Goal: Book appointment/travel/reservation

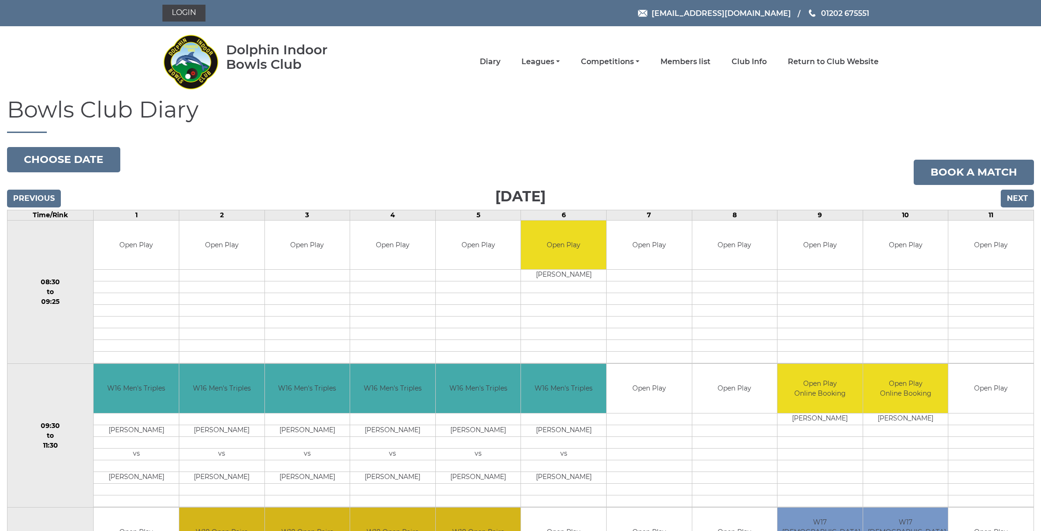
scroll to position [167, 0]
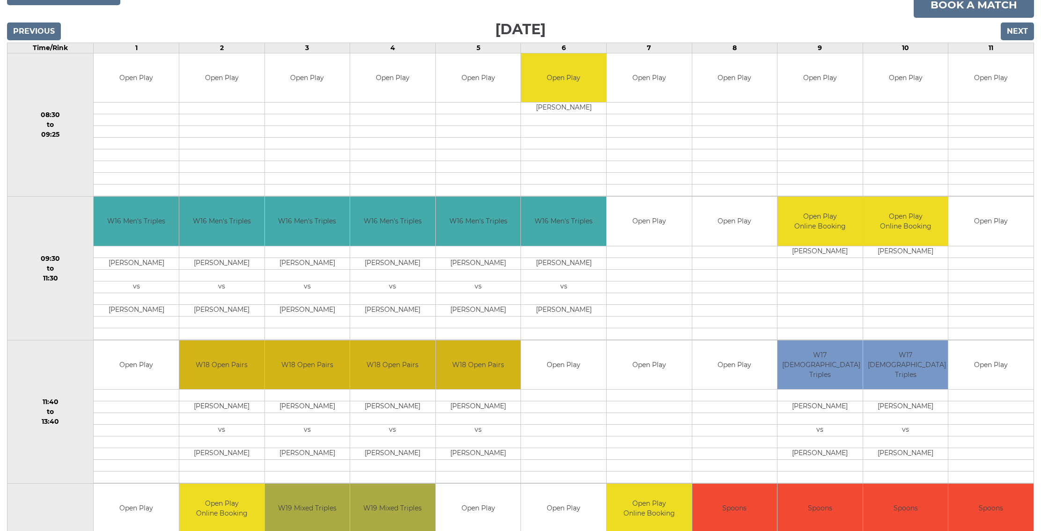
click at [1015, 31] on input "Next" at bounding box center [1016, 31] width 33 height 18
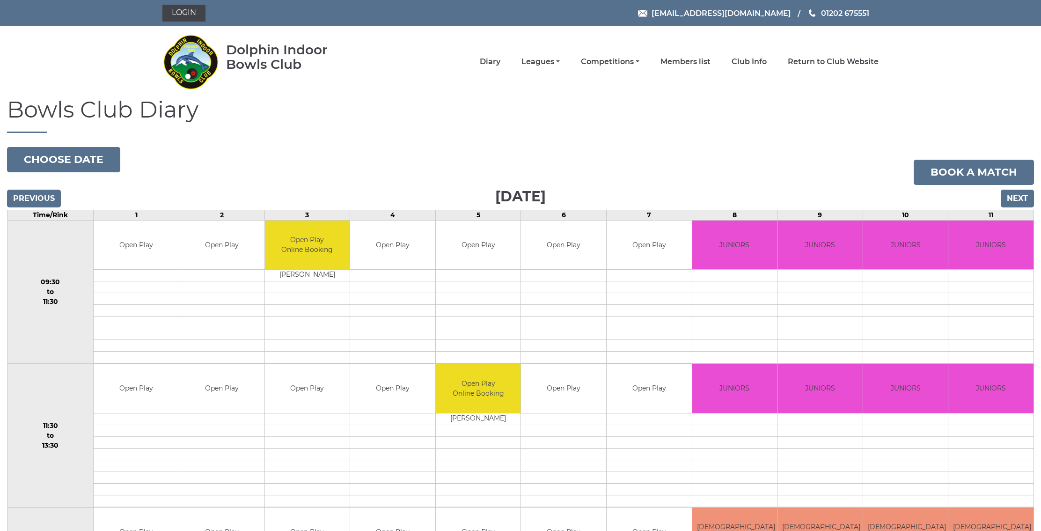
click at [1015, 31] on nav "Dolphin Indoor Bowls Club Diary Leagues Club leagues - Winter 2025/2026 Club le…" at bounding box center [520, 61] width 1041 height 71
click at [1014, 197] on input "Next" at bounding box center [1016, 198] width 33 height 18
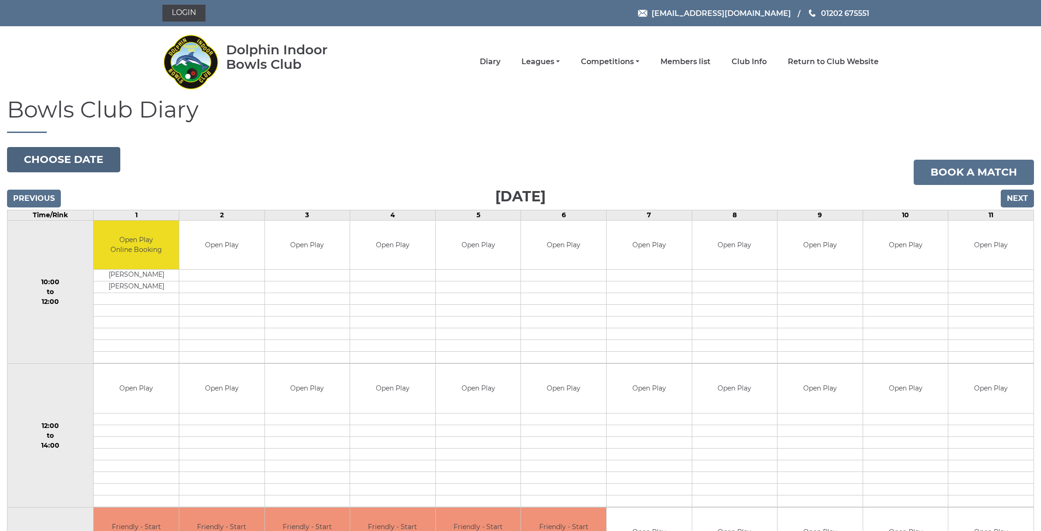
click at [75, 160] on button "Choose date" at bounding box center [63, 159] width 113 height 25
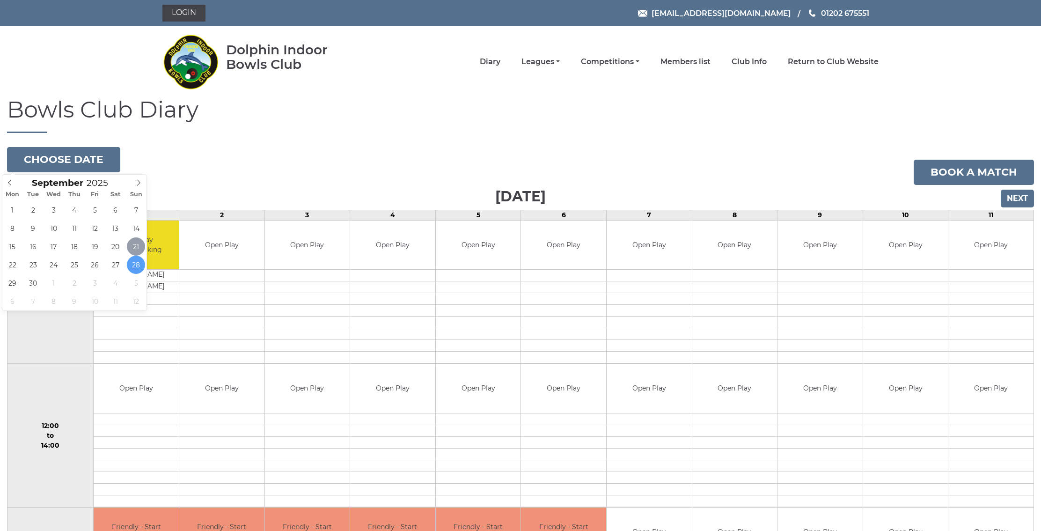
type input "[DATE]"
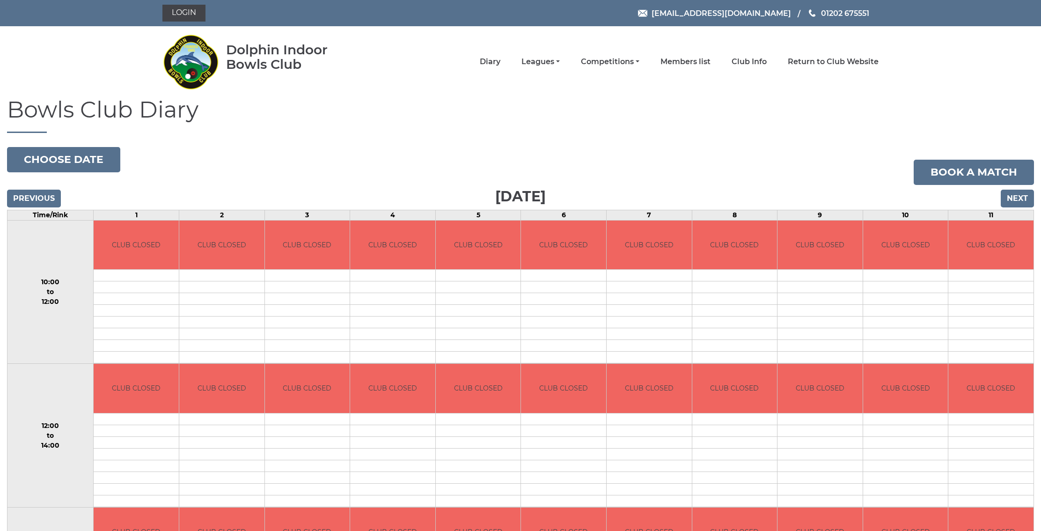
click at [1017, 199] on input "Next" at bounding box center [1016, 198] width 33 height 18
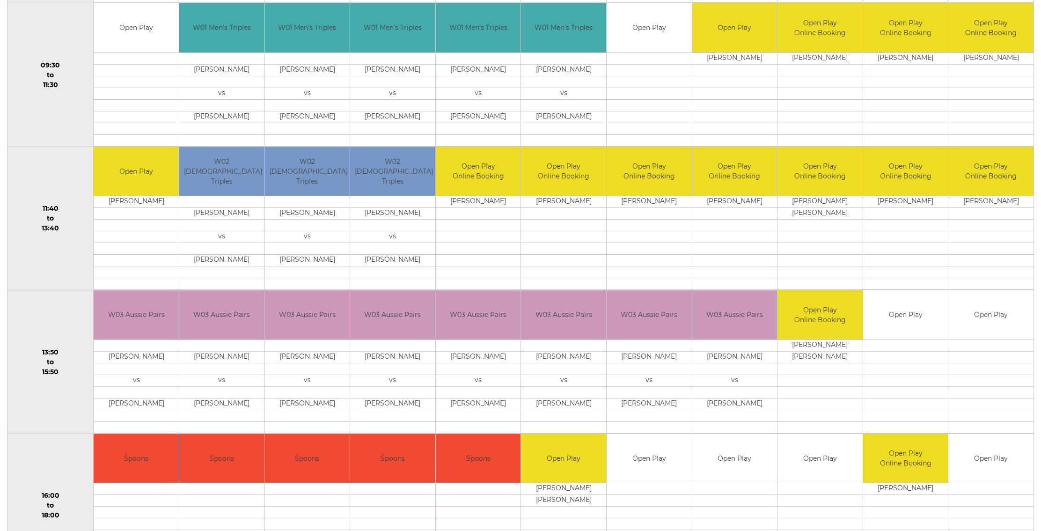
scroll to position [360, 0]
click at [898, 328] on td "Open Play" at bounding box center [905, 314] width 85 height 49
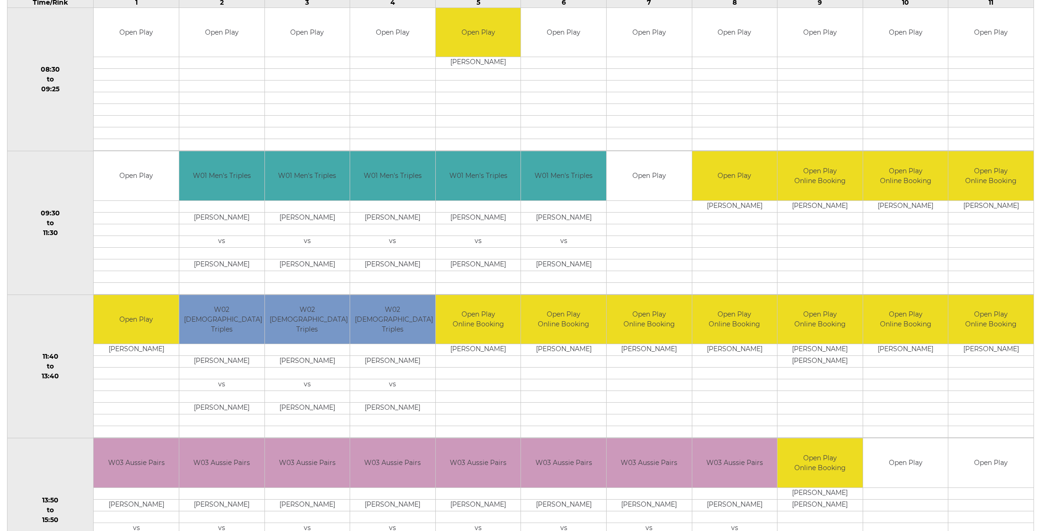
scroll to position [0, 0]
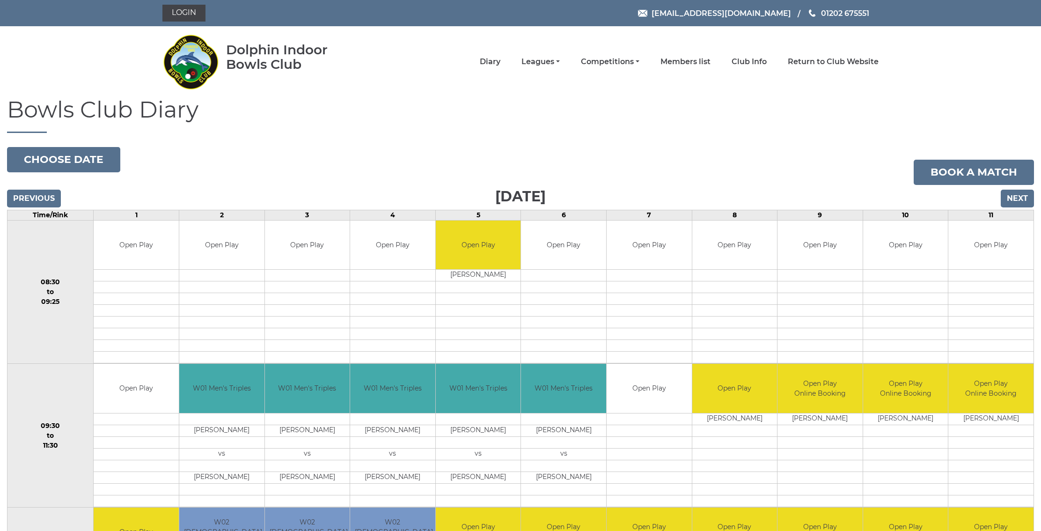
click at [1017, 198] on input "Next" at bounding box center [1016, 198] width 33 height 18
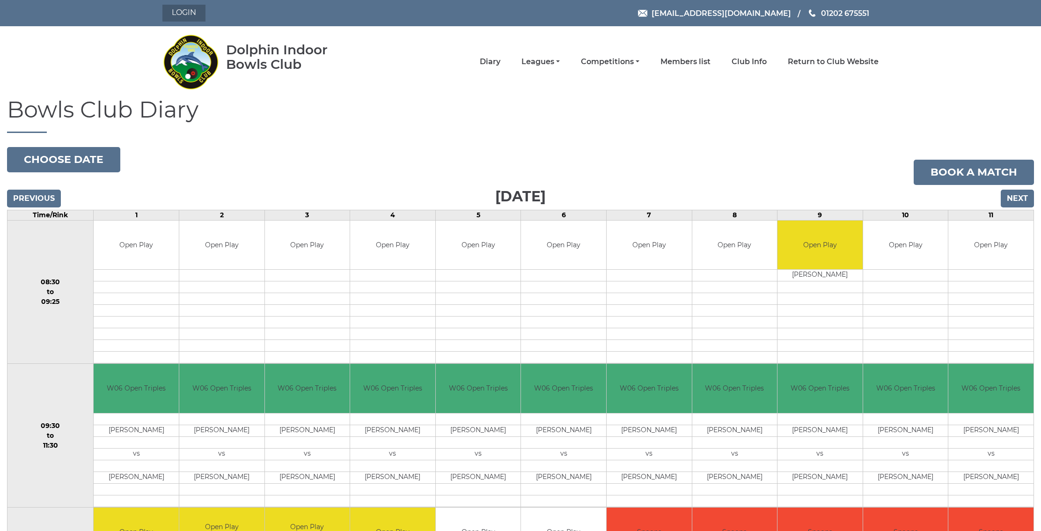
click at [177, 17] on link "Login" at bounding box center [183, 13] width 43 height 17
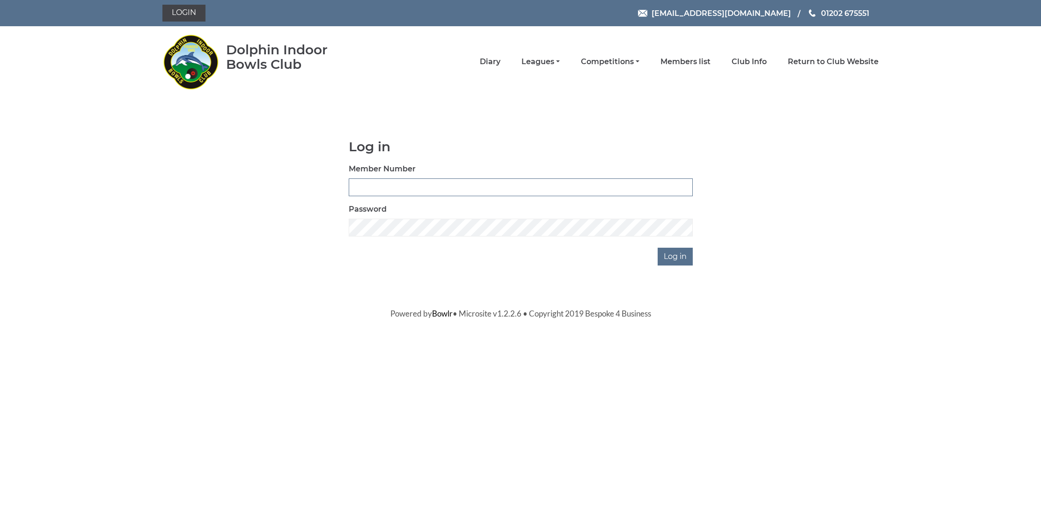
type input "3655"
click at [676, 256] on input "Log in" at bounding box center [674, 257] width 35 height 18
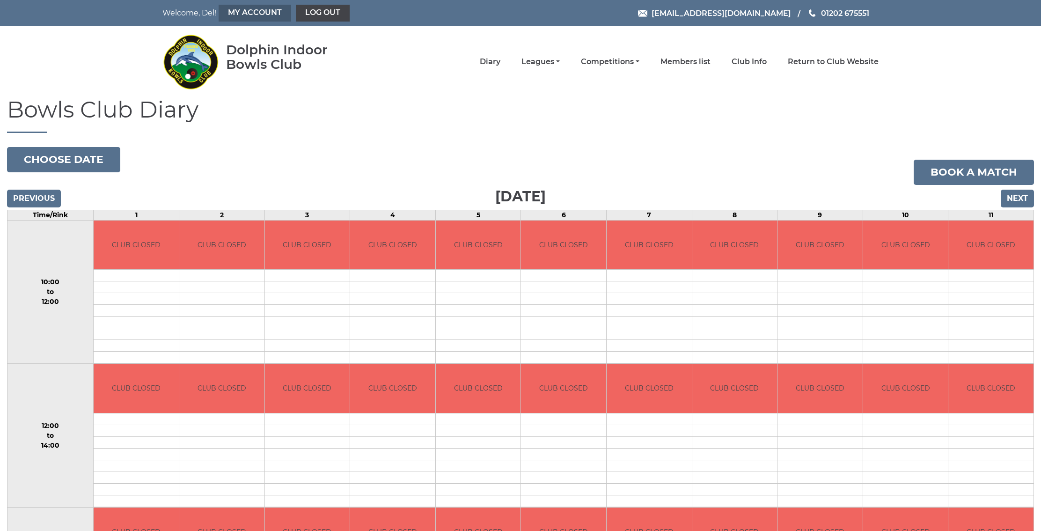
click at [246, 10] on link "My Account" at bounding box center [254, 13] width 73 height 17
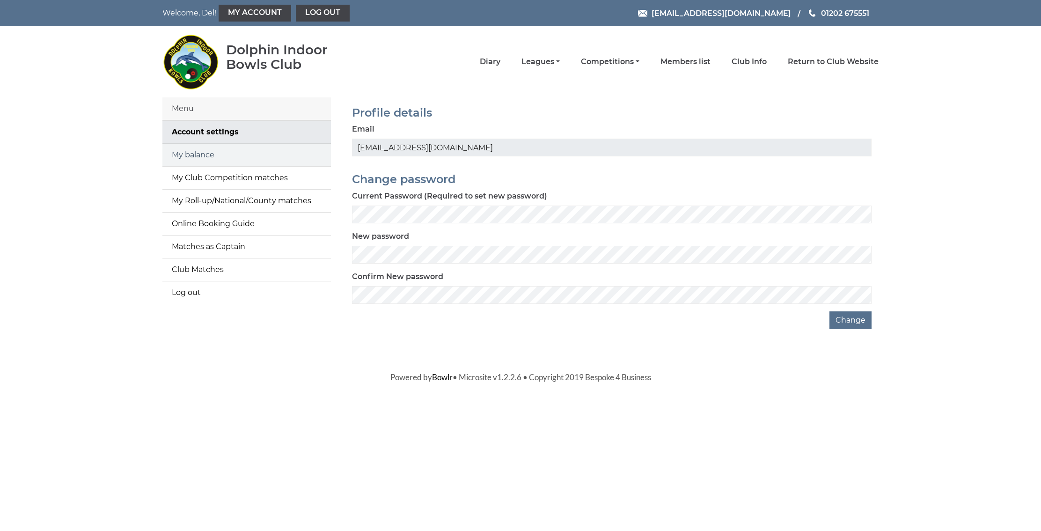
click at [199, 160] on link "My balance" at bounding box center [246, 155] width 168 height 22
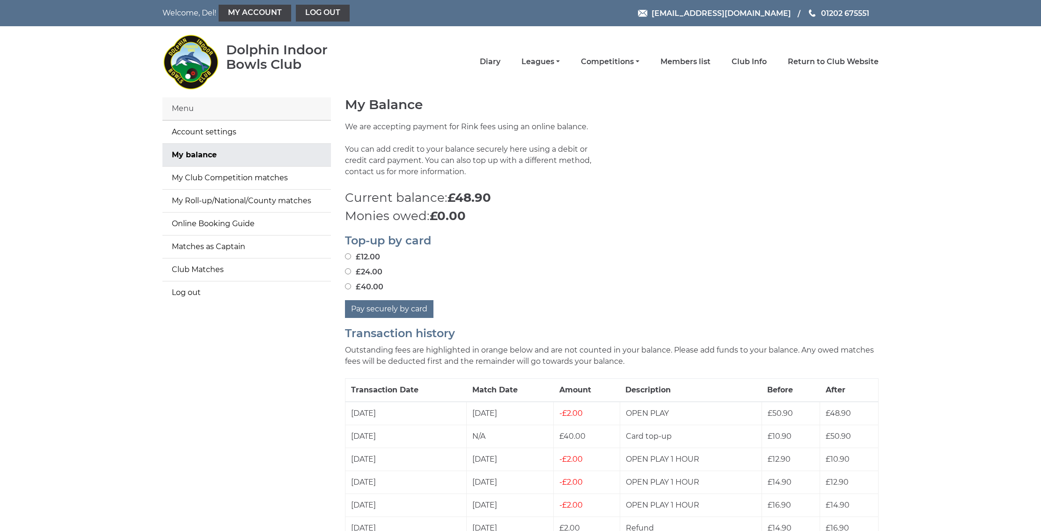
scroll to position [0, 0]
click at [500, 63] on link "Diary" at bounding box center [490, 63] width 21 height 10
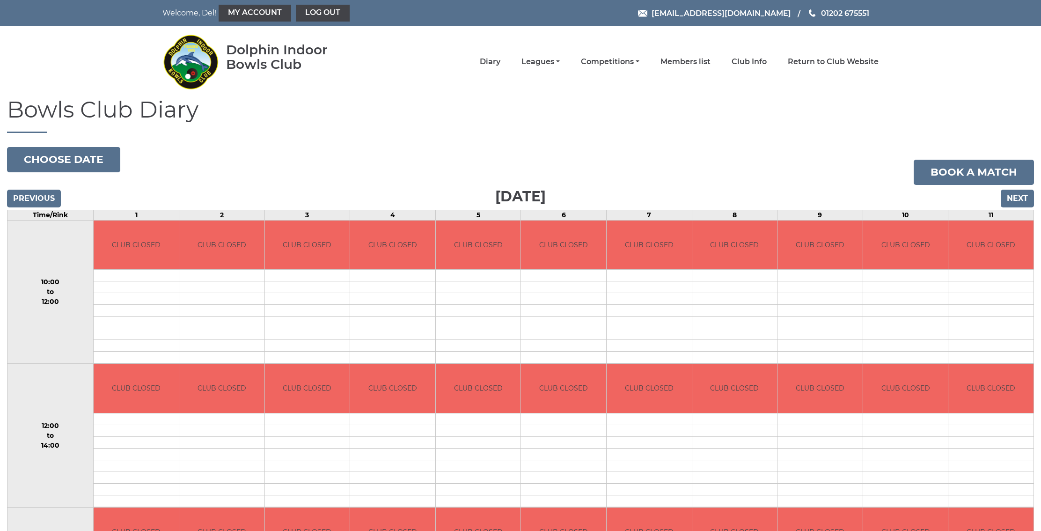
scroll to position [4, 0]
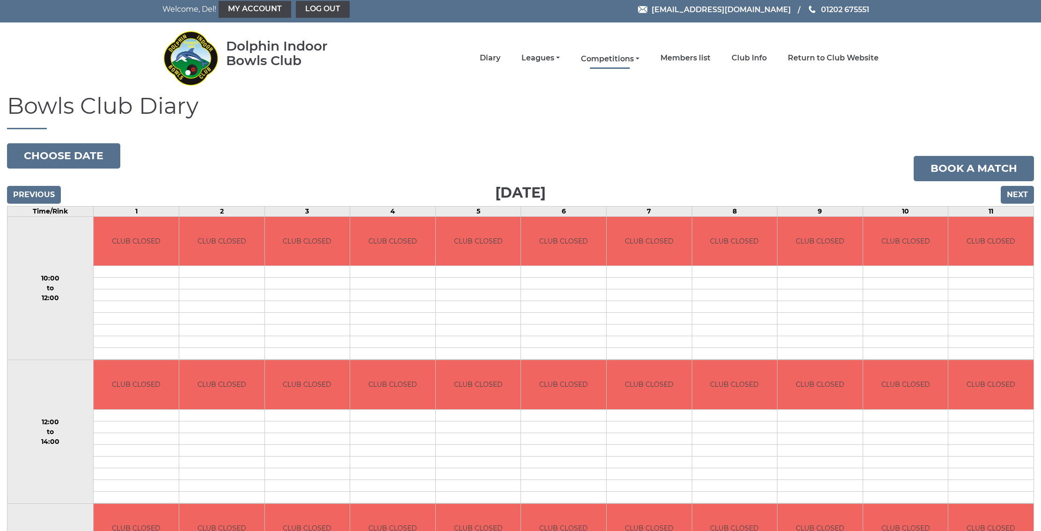
click at [615, 55] on link "Competitions" at bounding box center [610, 59] width 58 height 10
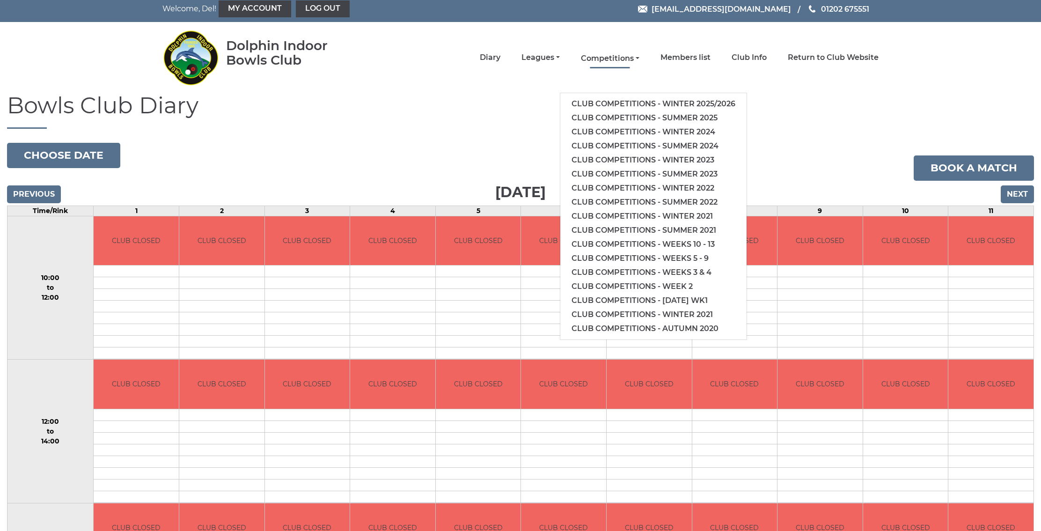
scroll to position [5, 0]
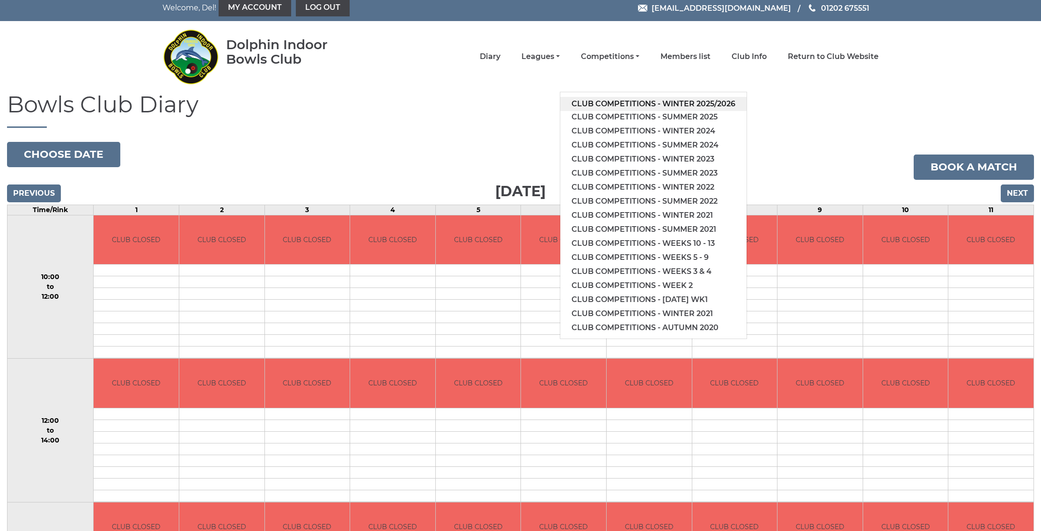
click at [633, 101] on link "Club competitions - Winter 2025/2026" at bounding box center [653, 104] width 186 height 14
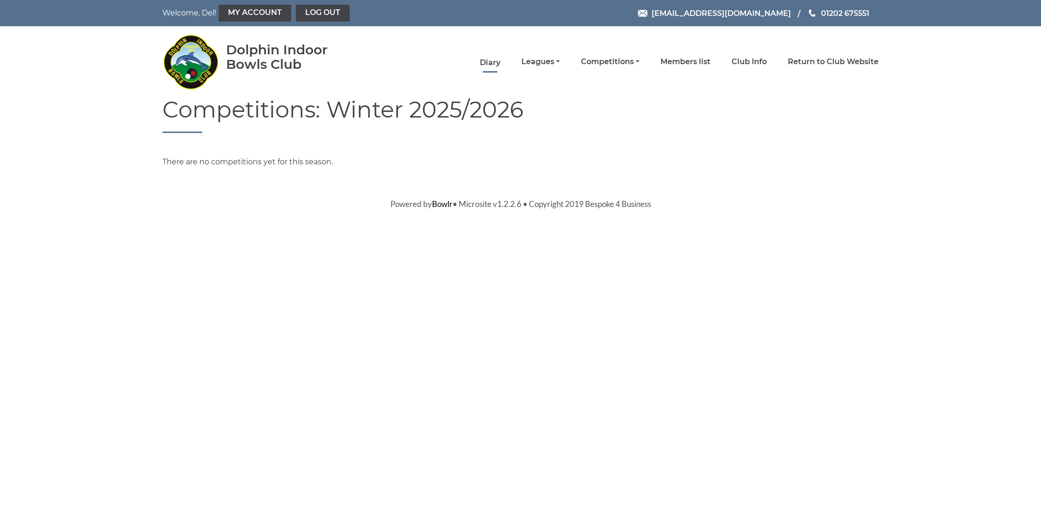
click at [500, 60] on link "Diary" at bounding box center [490, 63] width 21 height 10
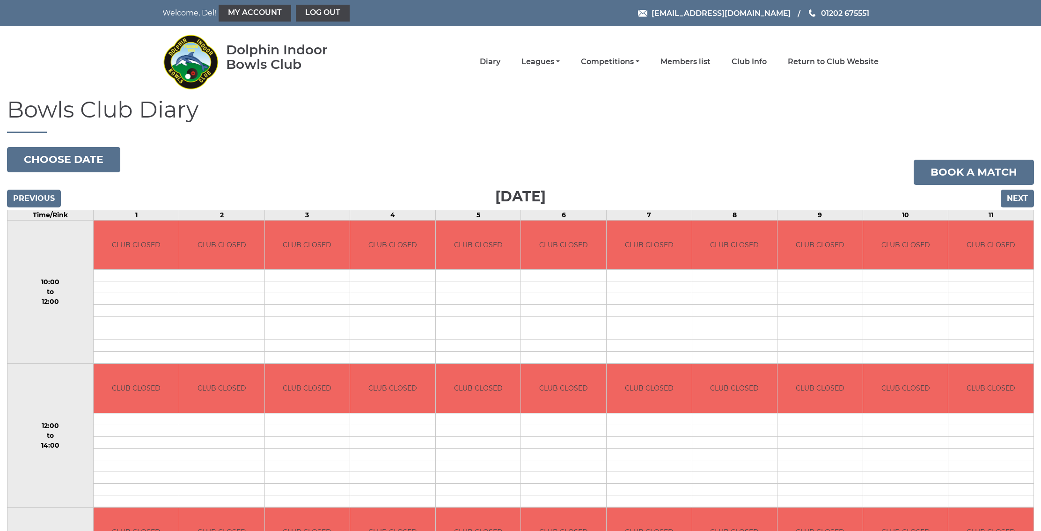
click at [1014, 197] on input "Next" at bounding box center [1016, 198] width 33 height 18
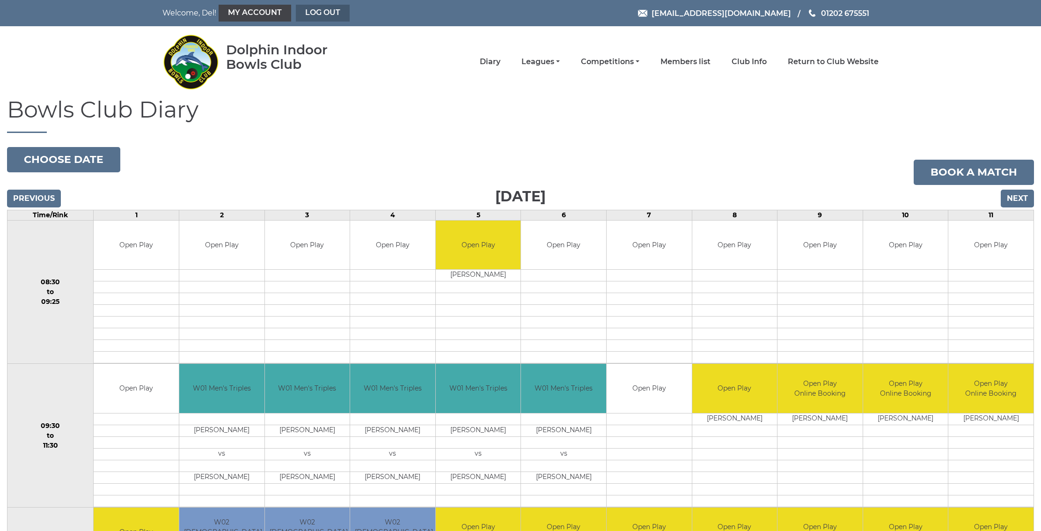
click at [299, 10] on link "Log out" at bounding box center [323, 13] width 54 height 17
